Goal: Task Accomplishment & Management: Manage account settings

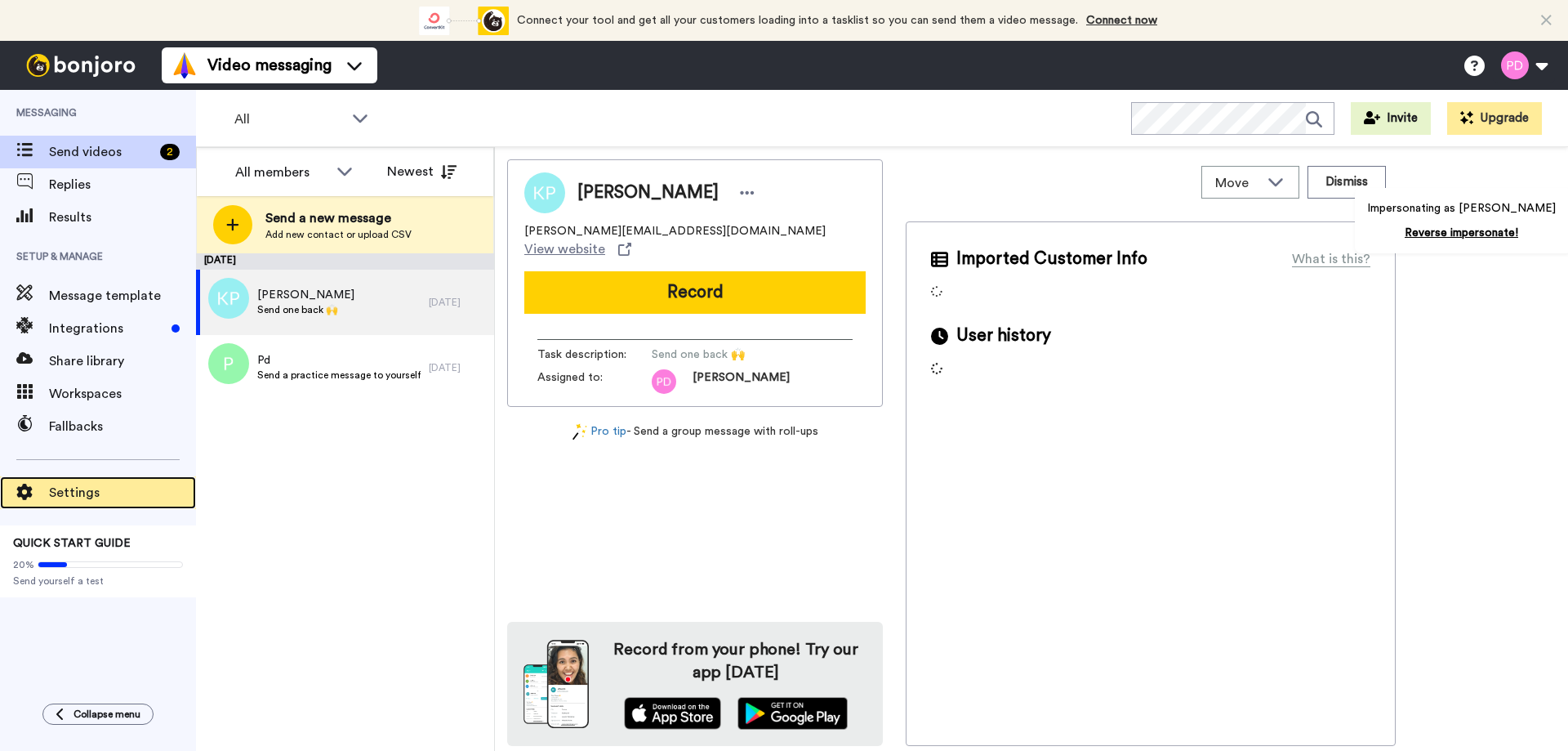
click at [67, 494] on span "Settings" at bounding box center [122, 492] width 147 height 19
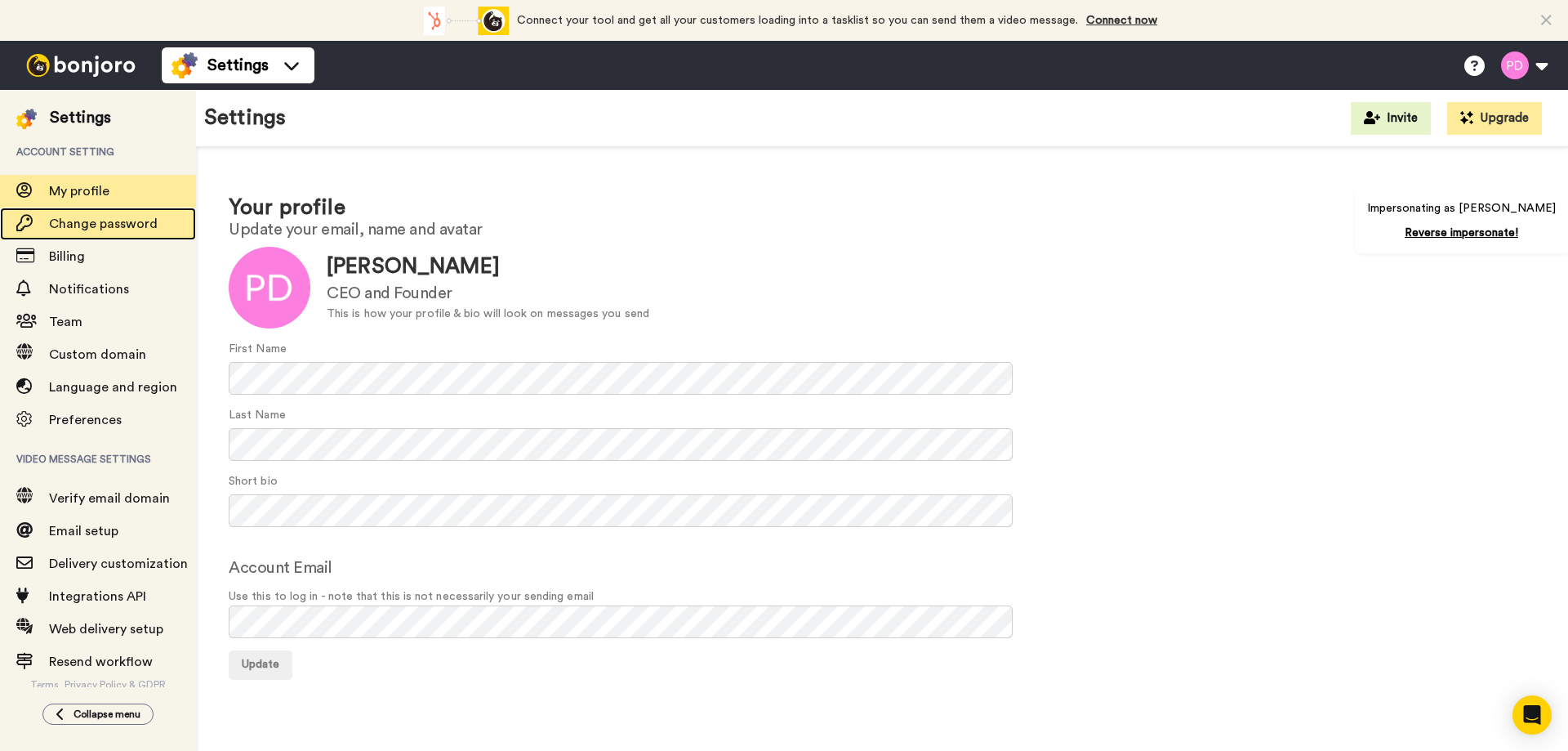
click at [114, 225] on span "Change password" at bounding box center [103, 224] width 108 height 13
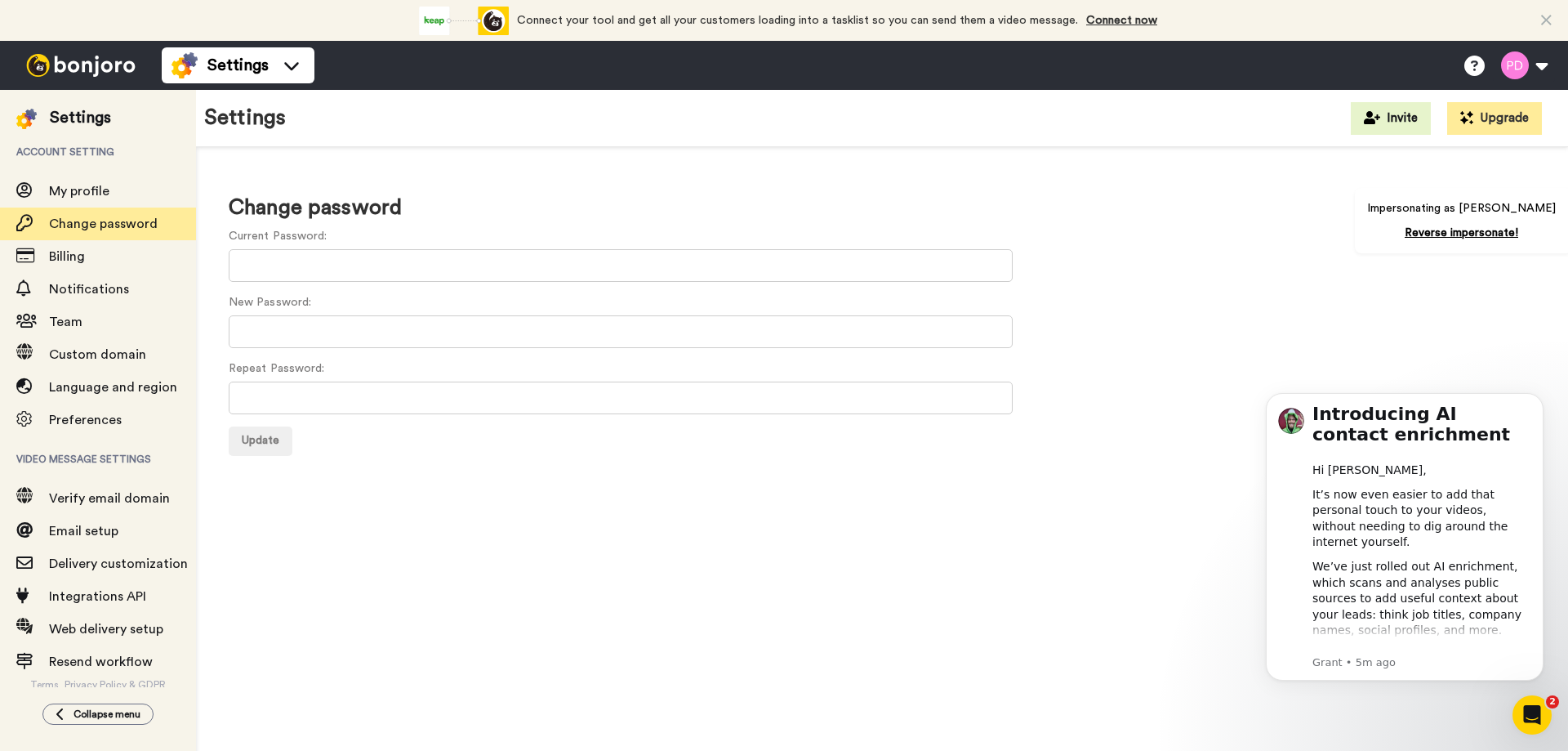
drag, startPoint x: 359, startPoint y: 288, endPoint x: 226, endPoint y: 307, distance: 134.4
click at [226, 307] on div "Change password Current Password: New Password: Repeat Password: Update" at bounding box center [882, 324] width 1372 height 354
click at [254, 442] on span "Update" at bounding box center [260, 440] width 38 height 11
